Goal: Find contact information: Find contact information

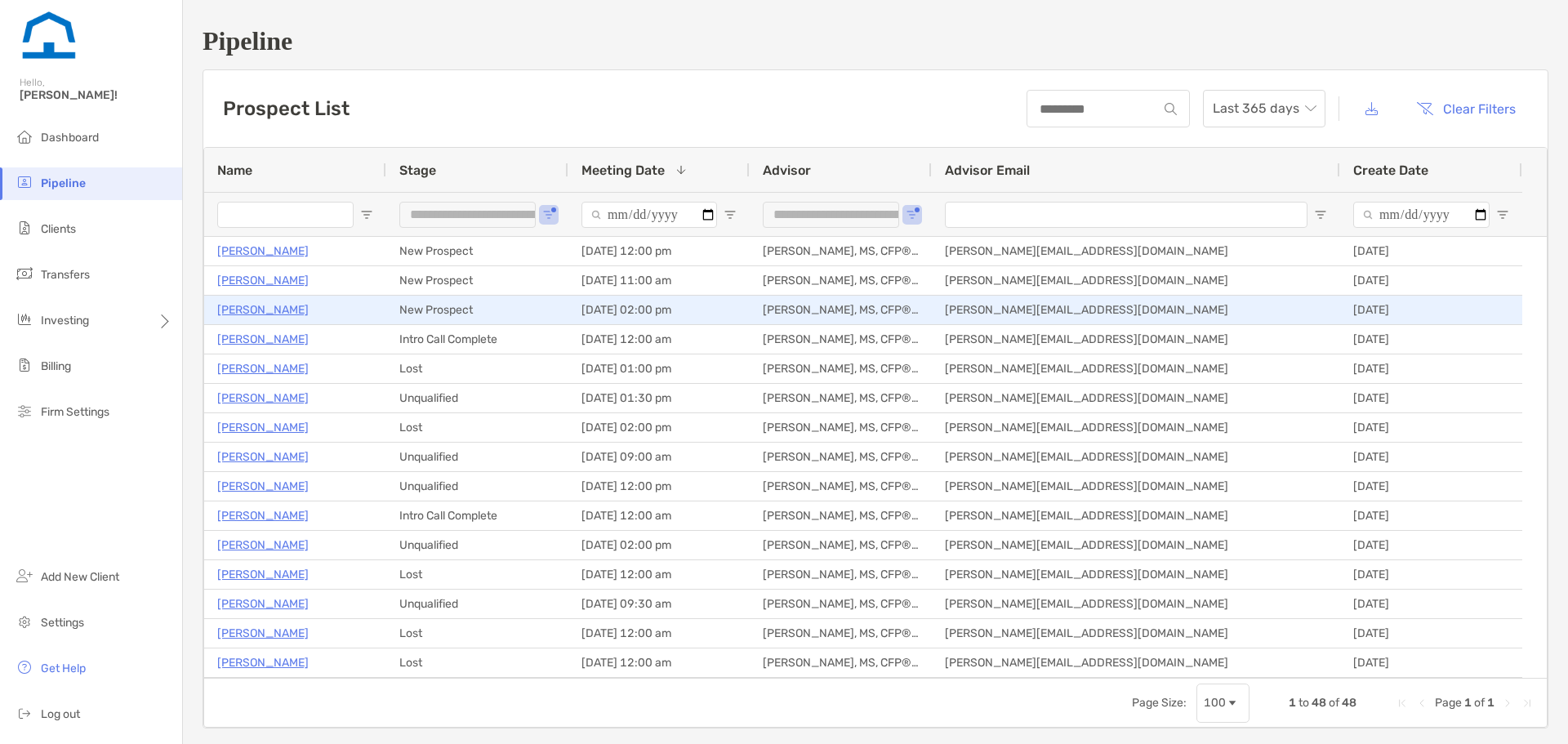
drag, startPoint x: 0, startPoint y: 0, endPoint x: 265, endPoint y: 310, distance: 407.8
click at [265, 310] on p "[PERSON_NAME]" at bounding box center [263, 309] width 92 height 21
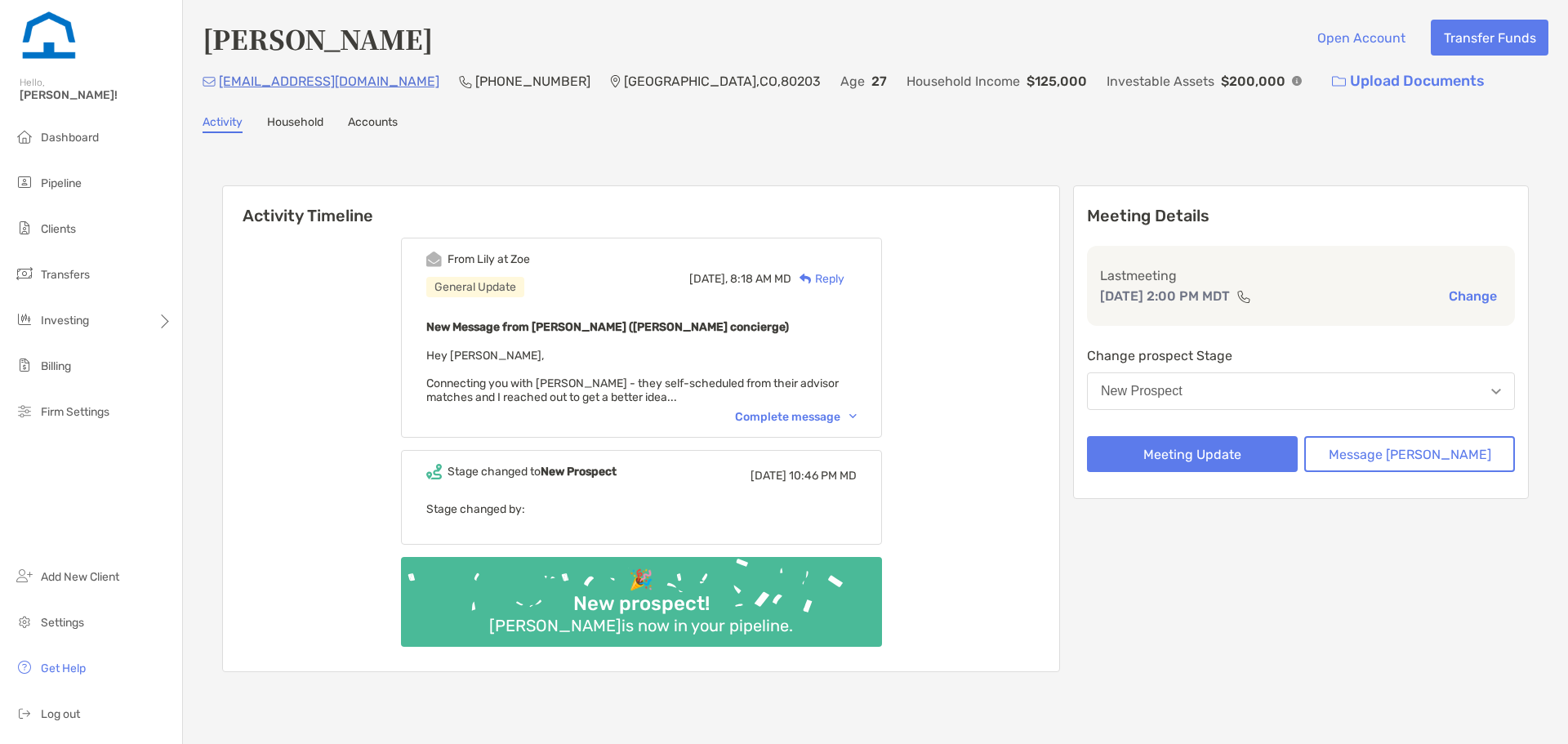
click at [854, 413] on div "Complete message" at bounding box center [796, 416] width 122 height 13
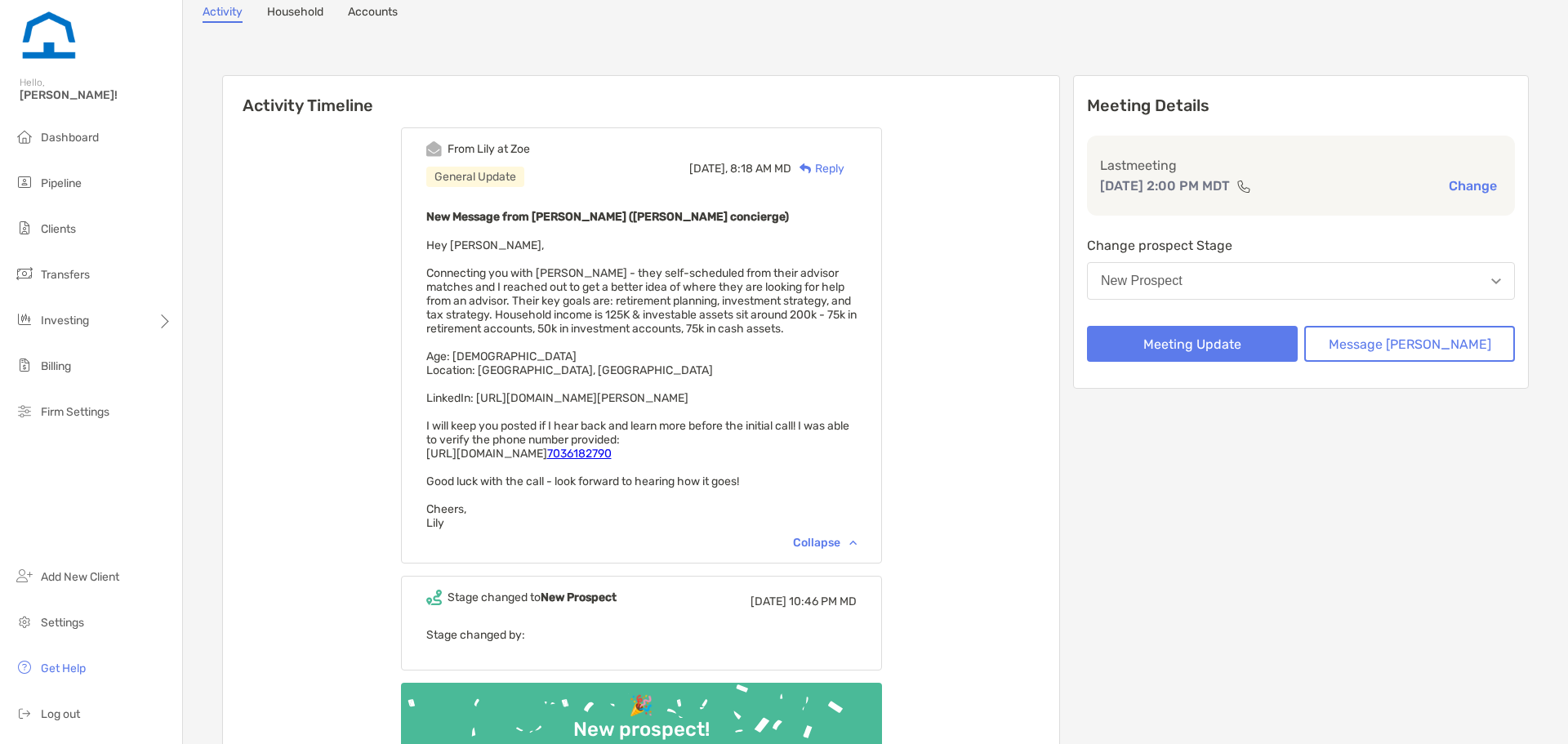
scroll to position [108, 0]
click at [205, 623] on div "Activity Timeline From [PERSON_NAME] at [PERSON_NAME] General Update [DATE], 8:…" at bounding box center [875, 440] width 1346 height 798
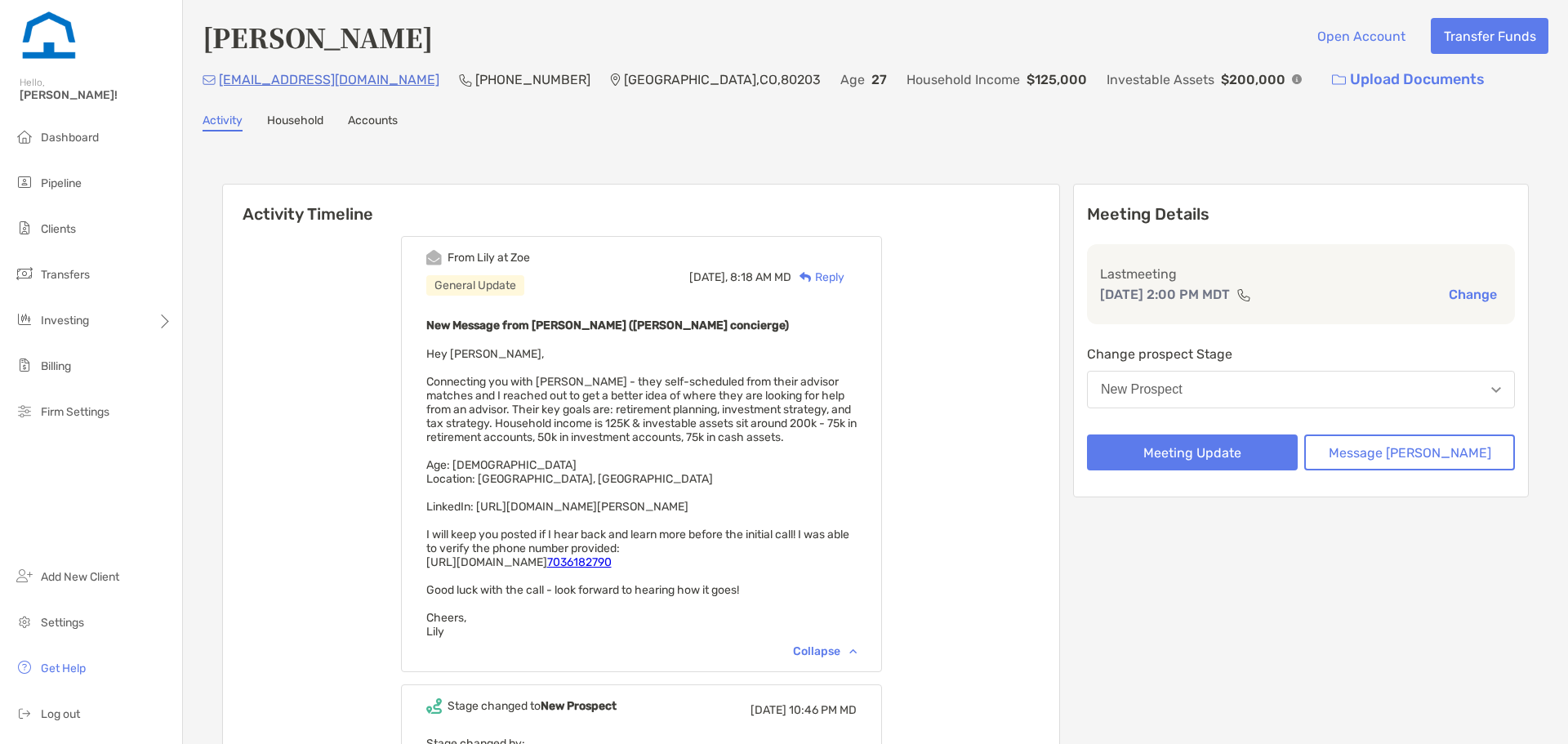
scroll to position [2, 0]
click at [956, 16] on div "[PERSON_NAME] Open Account Transfer Funds [EMAIL_ADDRESS][DOMAIN_NAME] (703) 61…" at bounding box center [875, 481] width 1385 height 967
drag, startPoint x: 365, startPoint y: 75, endPoint x: 222, endPoint y: 71, distance: 143.1
click at [222, 71] on div "[EMAIL_ADDRESS][DOMAIN_NAME] (703) 618-[GEOGRAPHIC_DATA] Age [DEMOGRAPHIC_DATA]…" at bounding box center [875, 79] width 1346 height 35
copy p "[EMAIL_ADDRESS][DOMAIN_NAME]"
